Goal: Navigation & Orientation: Find specific page/section

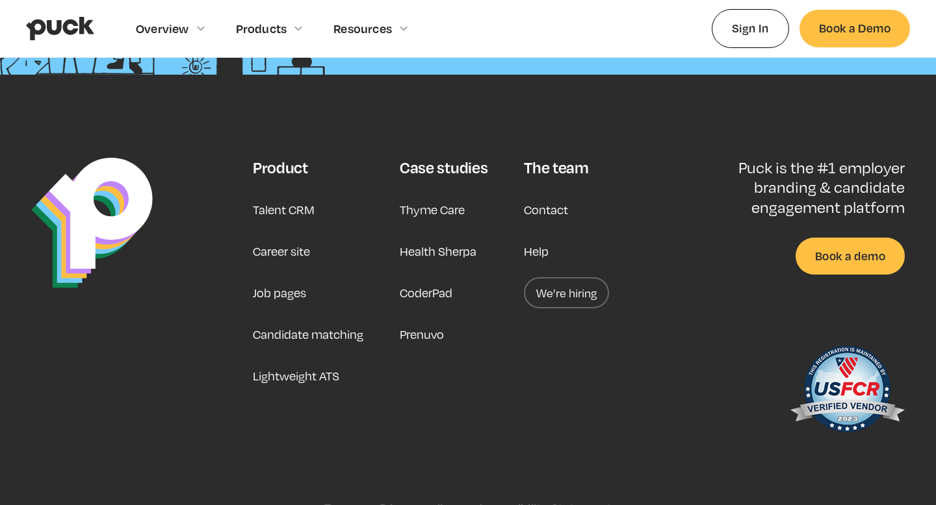
scroll to position [3350, 0]
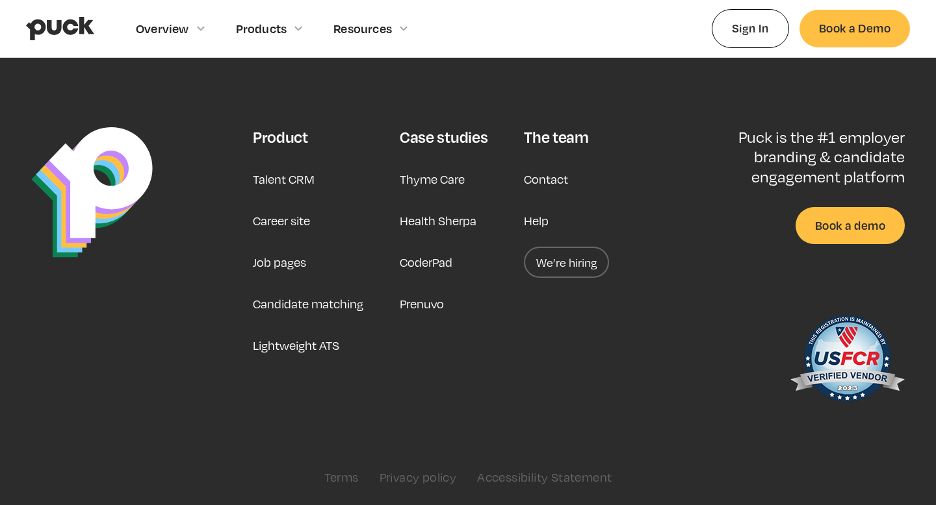
click at [553, 260] on link "We’re hiring" at bounding box center [566, 262] width 85 height 31
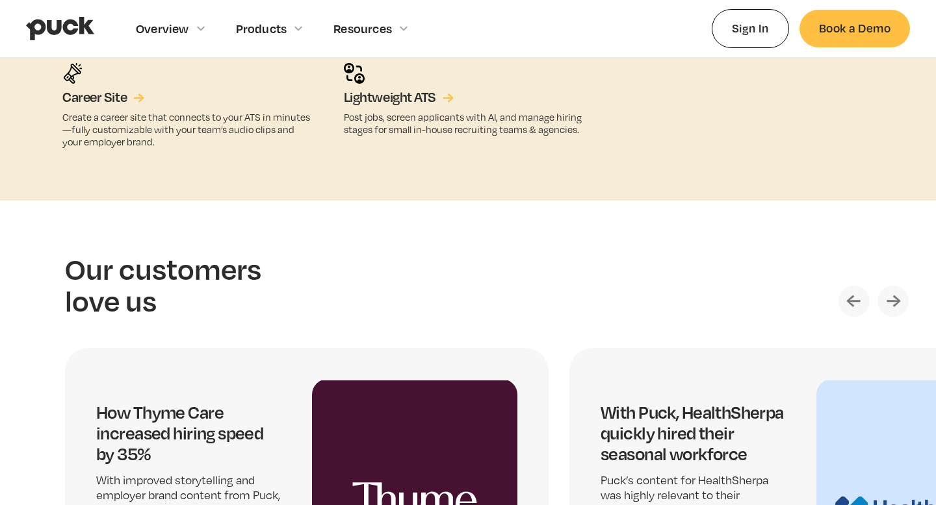
scroll to position [2274, 0]
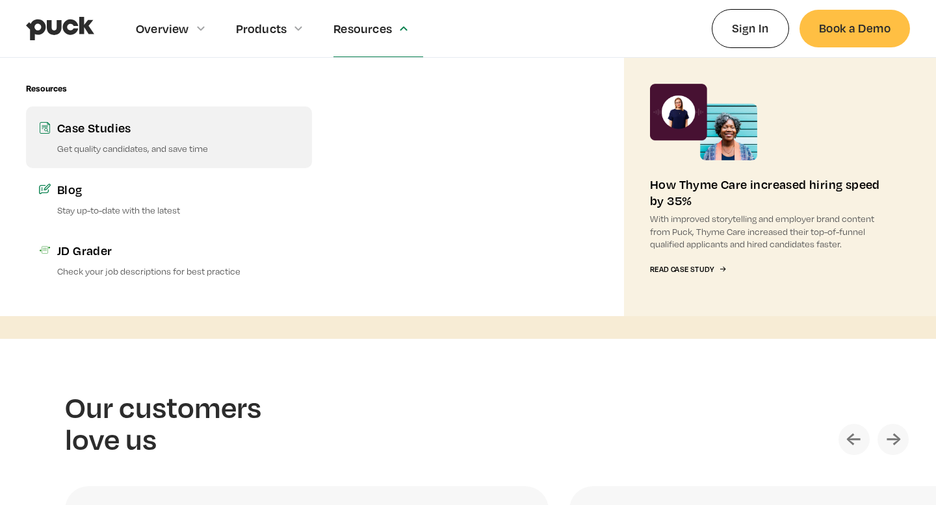
click at [141, 144] on p "Get quality candidates, and save time" at bounding box center [178, 148] width 242 height 12
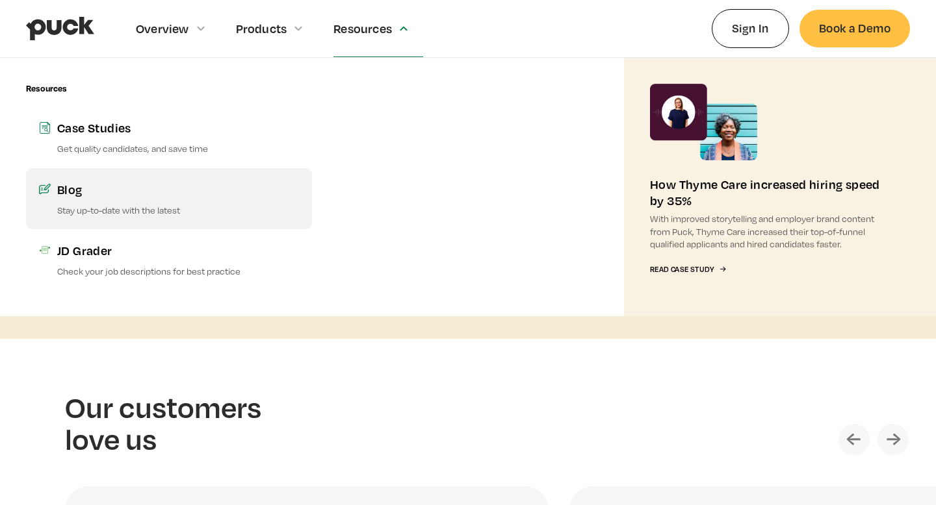
click at [140, 192] on div "Blog" at bounding box center [178, 189] width 242 height 16
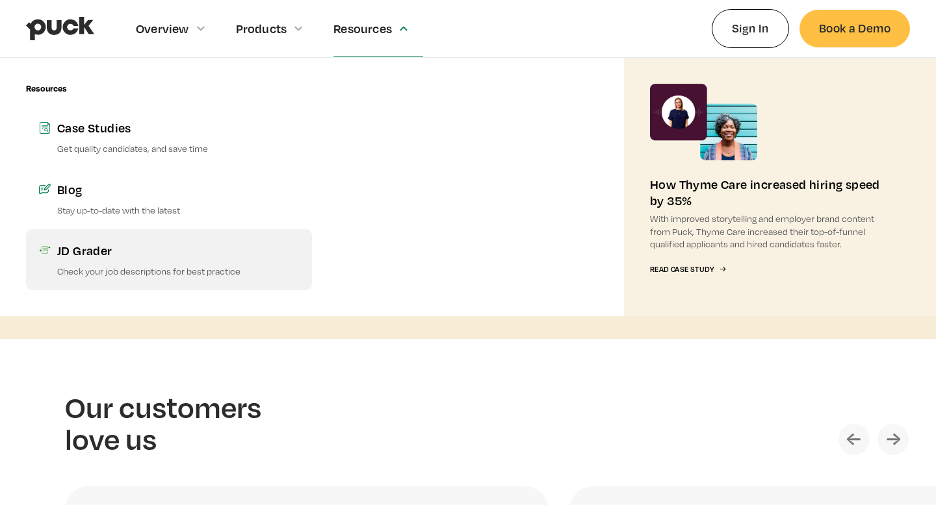
click at [139, 272] on p "Check your job descriptions for best practice" at bounding box center [178, 271] width 242 height 12
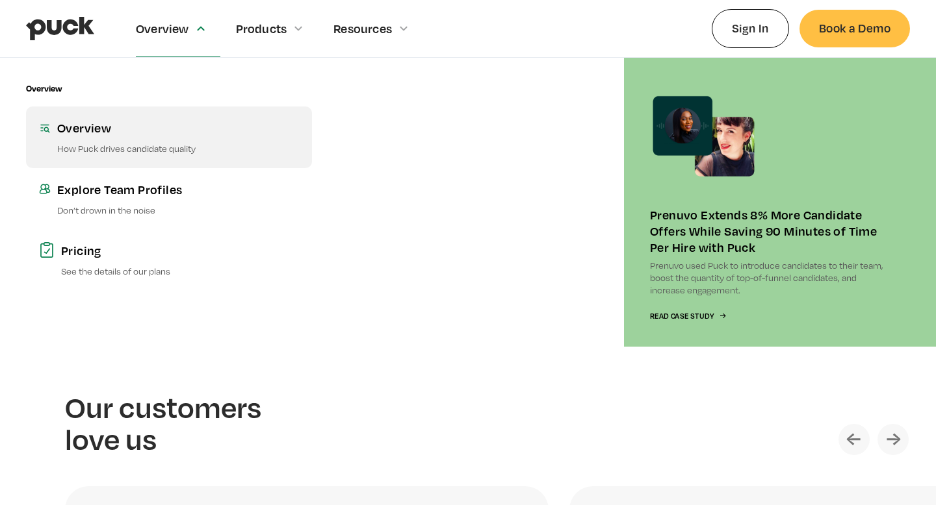
click at [158, 131] on div "Overview" at bounding box center [178, 128] width 242 height 16
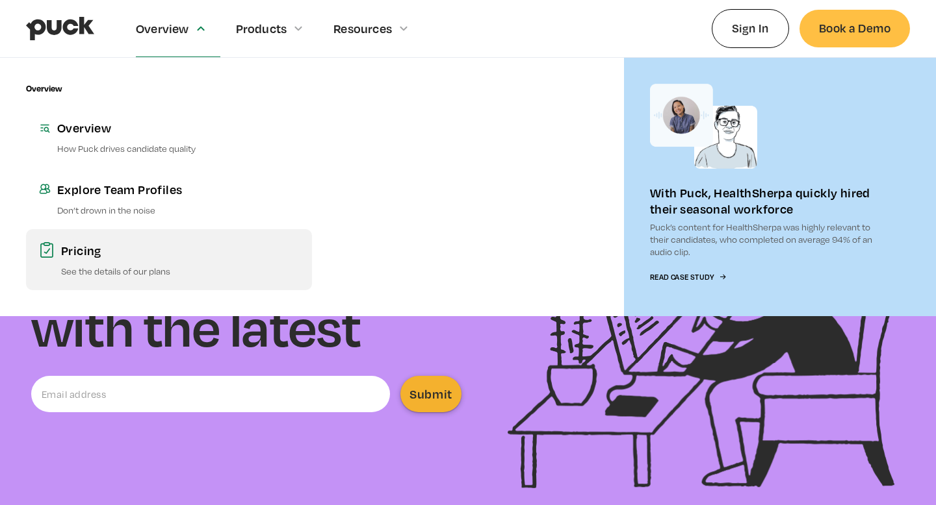
click at [122, 279] on link "Pricing See the details of our plans" at bounding box center [169, 259] width 286 height 61
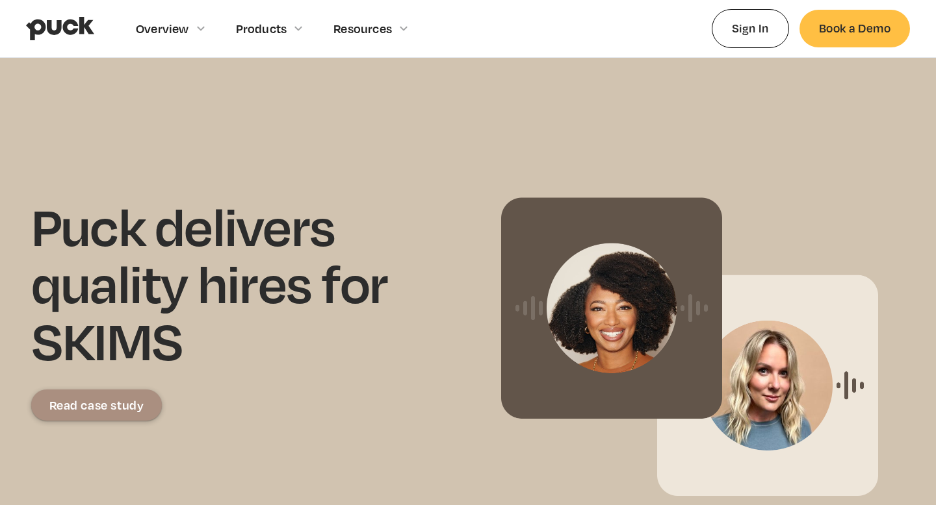
scroll to position [222, 0]
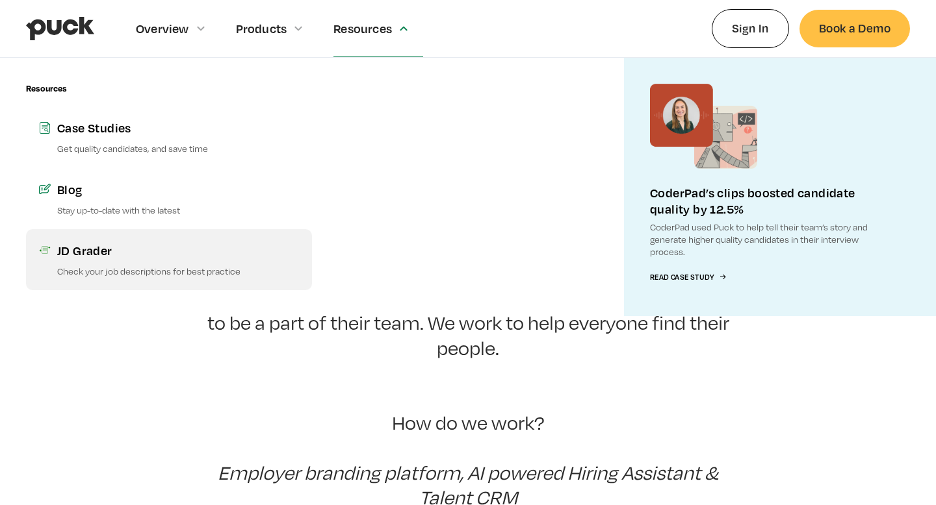
click at [187, 251] on div "JD Grader" at bounding box center [178, 250] width 242 height 16
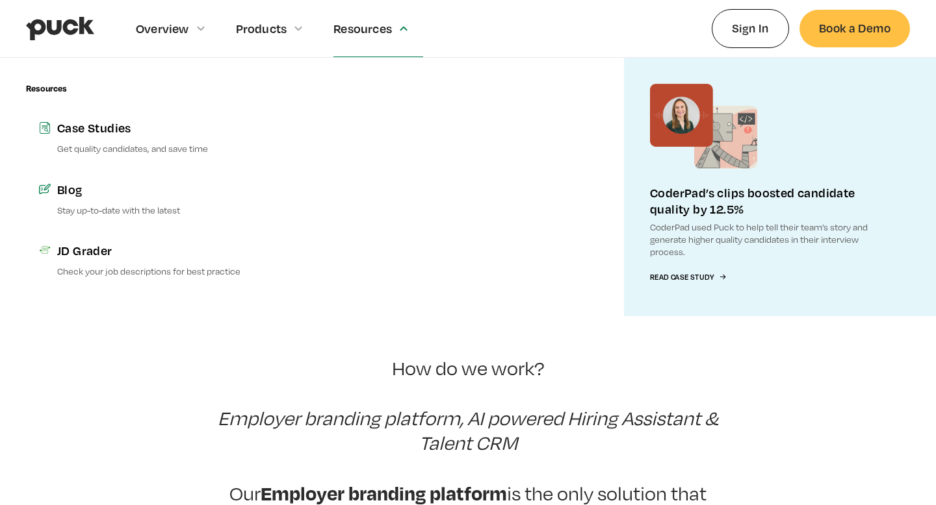
scroll to position [198, 0]
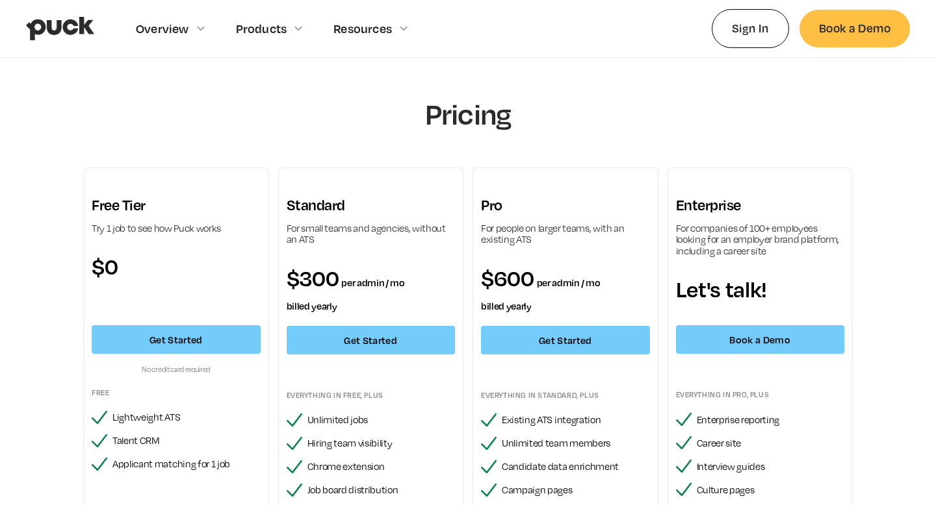
scroll to position [188, 0]
